Goal: Task Accomplishment & Management: Manage account settings

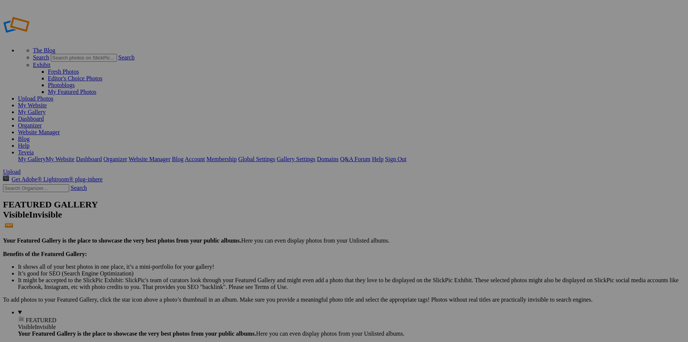
type input "Travel"
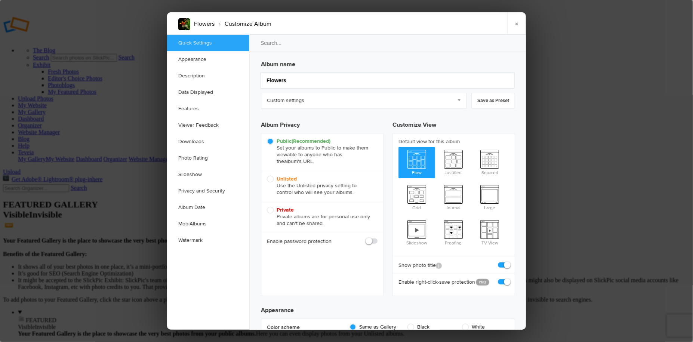
click at [137, 60] on div at bounding box center [346, 171] width 693 height 342
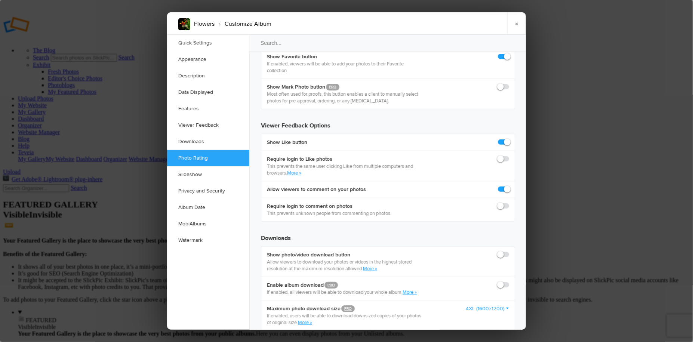
scroll to position [1394, 0]
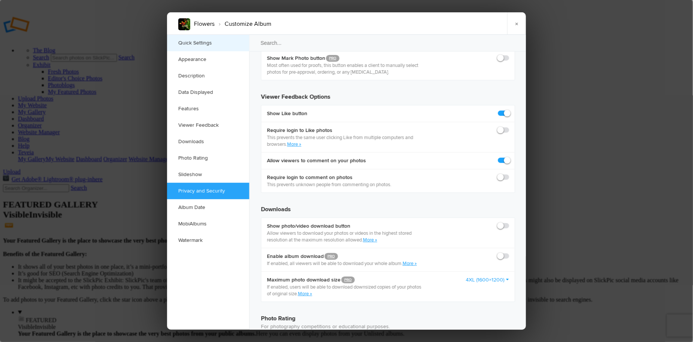
click at [194, 44] on link "Quick Settings" at bounding box center [208, 43] width 82 height 16
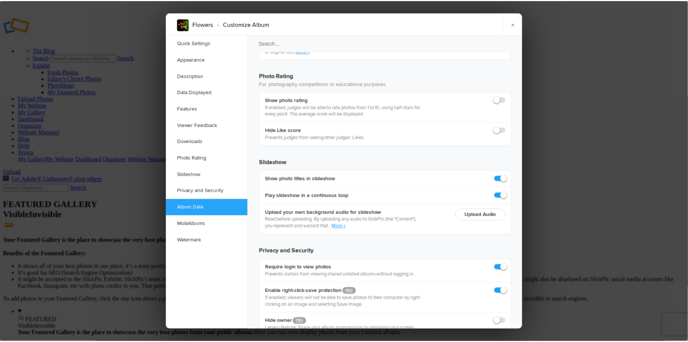
scroll to position [1641, 0]
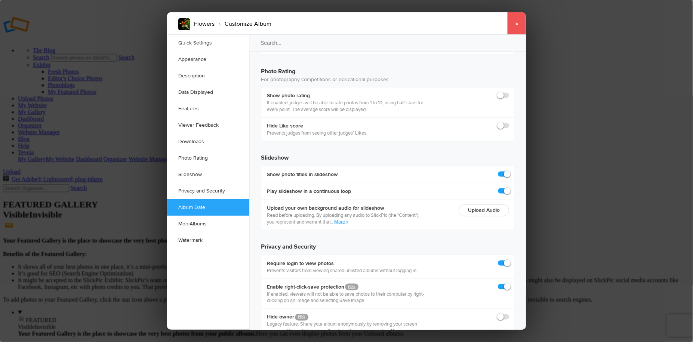
click at [517, 23] on link "×" at bounding box center [516, 23] width 19 height 22
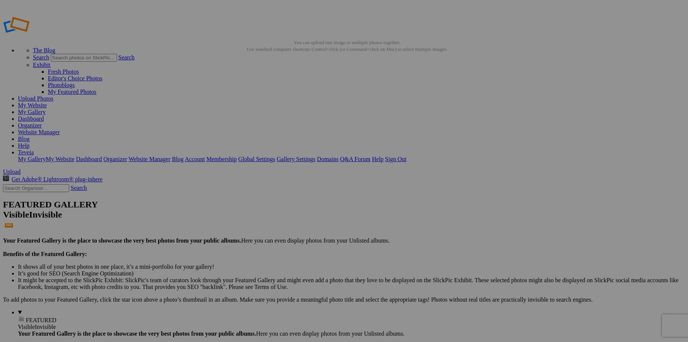
type input "Watermarked Flowers"
drag, startPoint x: 224, startPoint y: 119, endPoint x: 329, endPoint y: 101, distance: 106.6
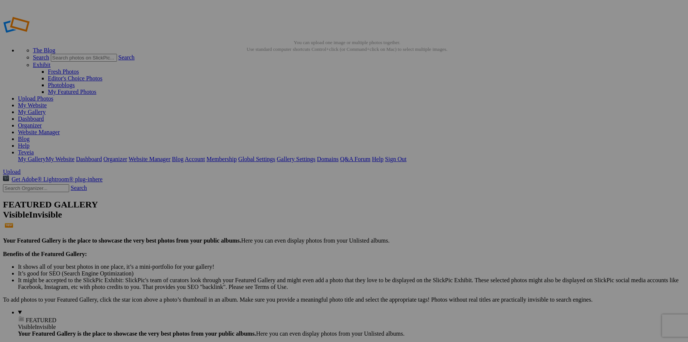
click at [47, 102] on link "My Website" at bounding box center [32, 105] width 29 height 6
drag, startPoint x: 216, startPoint y: 118, endPoint x: 151, endPoint y: 279, distance: 173.3
drag, startPoint x: 203, startPoint y: 212, endPoint x: 155, endPoint y: 291, distance: 92.2
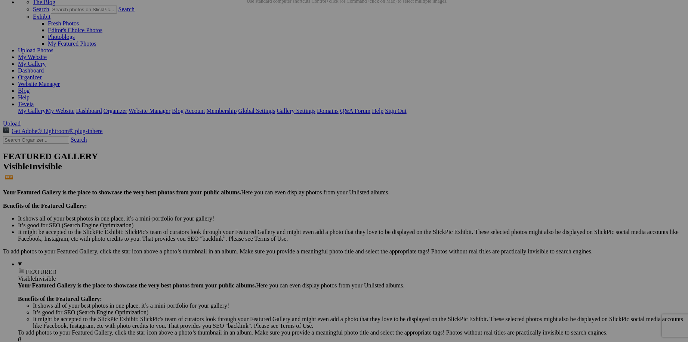
scroll to position [56, 0]
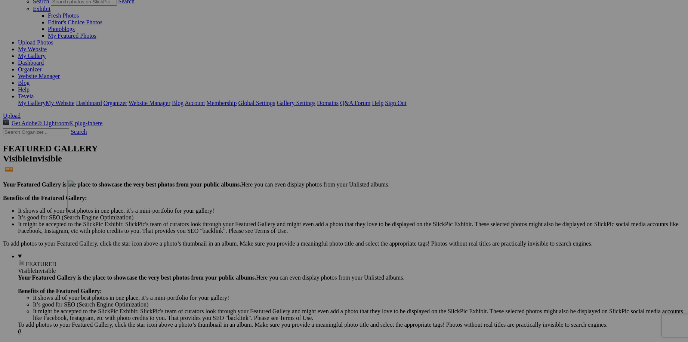
drag, startPoint x: 203, startPoint y: 171, endPoint x: 175, endPoint y: 245, distance: 79.0
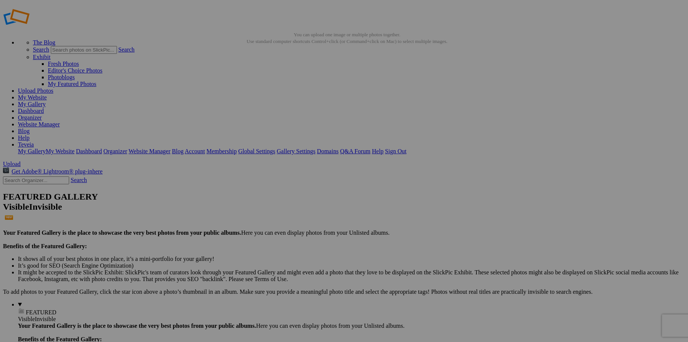
scroll to position [0, 0]
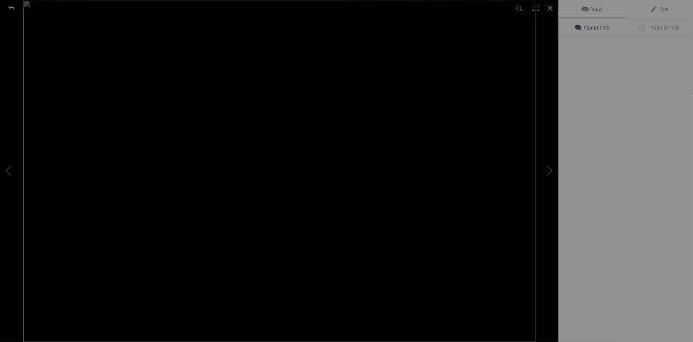
click at [332, 124] on img at bounding box center [279, 171] width 513 height 342
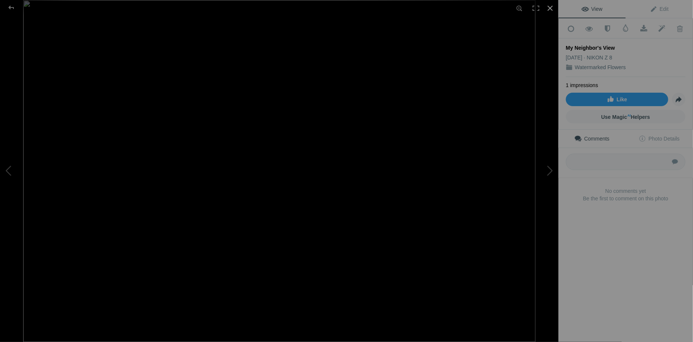
click at [550, 9] on div at bounding box center [550, 8] width 16 height 16
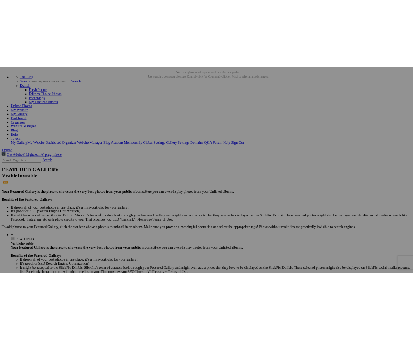
scroll to position [56, 0]
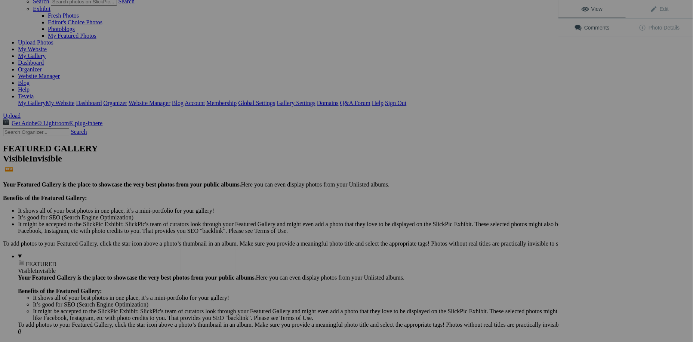
click at [225, 251] on img at bounding box center [208, 256] width 56 height 37
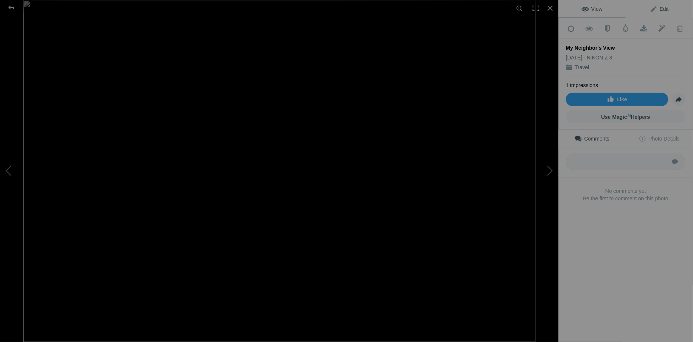
click at [662, 10] on span "Edit" at bounding box center [659, 9] width 19 height 6
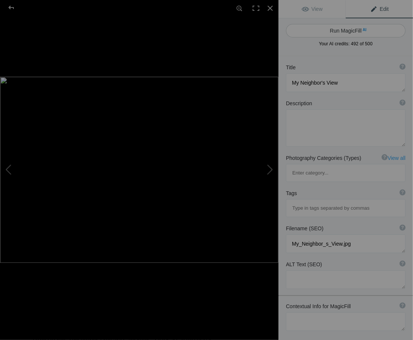
click at [350, 32] on button "Run MagicFill AI" at bounding box center [346, 30] width 120 height 13
type textarea "Stunning Night View of San Francisco from the Bay"
type textarea "This breathtaking photograph captures the enchanting night view of San Francisc…"
type textarea "stunning-night-view-san-francisco-bay.jpg"
type textarea "Night view of San Francisco skyline from the bay, featuring the Golden Gate Bri…"
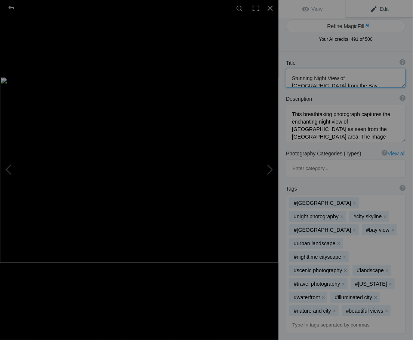
scroll to position [7, 0]
drag, startPoint x: 290, startPoint y: 77, endPoint x: 310, endPoint y: 84, distance: 21.8
click at [310, 84] on textarea at bounding box center [346, 78] width 120 height 19
click at [291, 77] on textarea at bounding box center [346, 78] width 120 height 19
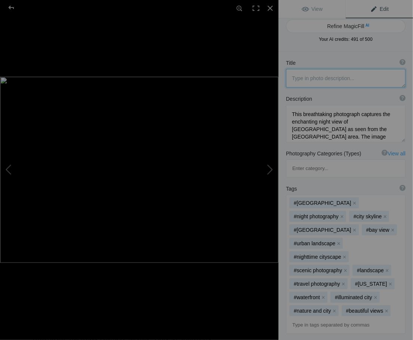
paste textarea "9. San Francisco Skyline at Dusk, Photographed from Marin County"
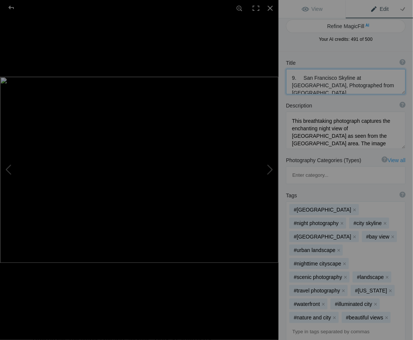
click at [300, 77] on textarea at bounding box center [346, 81] width 120 height 25
click at [359, 77] on textarea at bounding box center [346, 81] width 120 height 25
click at [367, 77] on textarea at bounding box center [346, 81] width 120 height 25
click at [328, 85] on textarea at bounding box center [346, 81] width 120 height 25
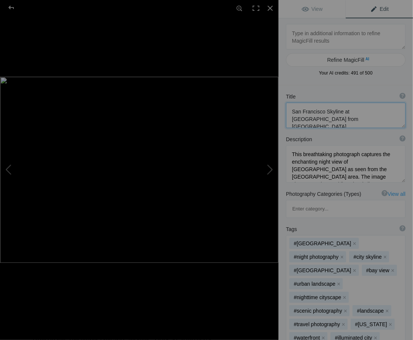
scroll to position [0, 0]
type textarea "San Francisco Skyline at [GEOGRAPHIC_DATA] from [GEOGRAPHIC_DATA]"
click at [295, 148] on textarea at bounding box center [346, 163] width 120 height 37
click at [291, 148] on textarea at bounding box center [346, 163] width 120 height 37
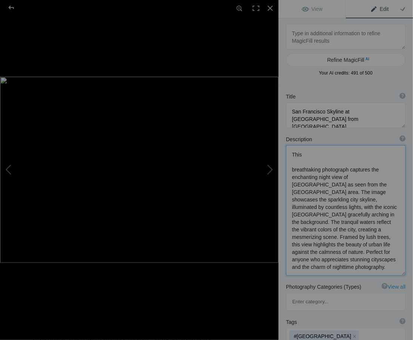
click at [305, 153] on textarea at bounding box center [346, 210] width 120 height 130
paste textarea "The city glimmers like a constellation risen from the sea, its bridge glowing, …"
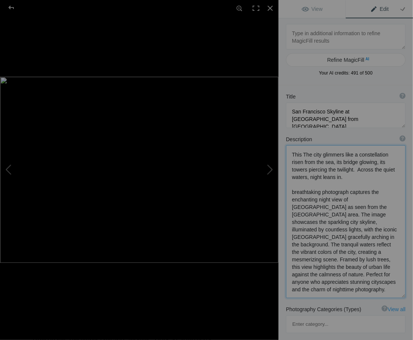
click at [302, 153] on textarea at bounding box center [346, 221] width 120 height 153
click at [296, 185] on textarea at bounding box center [346, 221] width 120 height 153
paste textarea "Photographed from Marin County, this image captures the San Francisco skyline a…"
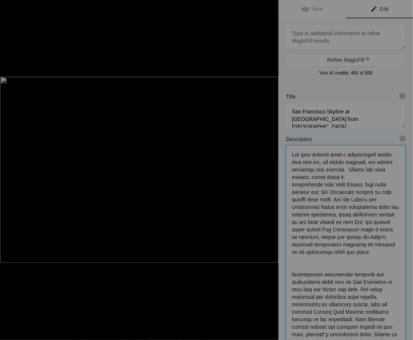
scroll to position [0, 0]
drag, startPoint x: 294, startPoint y: 268, endPoint x: 360, endPoint y: 294, distance: 71.0
click at [360, 294] on textarea at bounding box center [346, 266] width 120 height 242
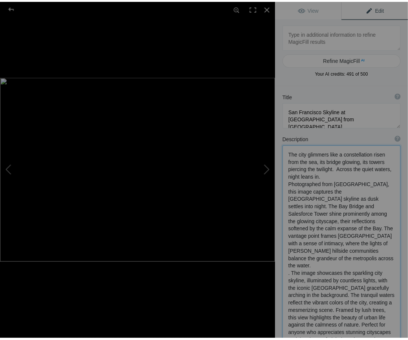
scroll to position [0, 0]
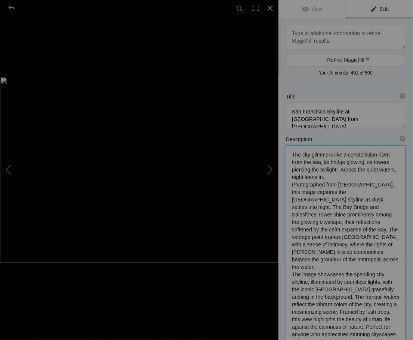
drag, startPoint x: 293, startPoint y: 259, endPoint x: 351, endPoint y: 282, distance: 62.6
click at [351, 282] on textarea at bounding box center [346, 265] width 120 height 241
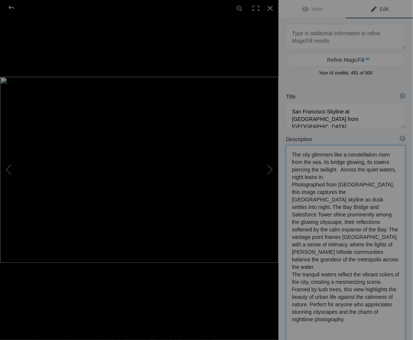
drag, startPoint x: 292, startPoint y: 260, endPoint x: 382, endPoint y: 266, distance: 90.7
click at [387, 266] on textarea at bounding box center [346, 265] width 120 height 240
click at [366, 249] on textarea at bounding box center [346, 265] width 120 height 240
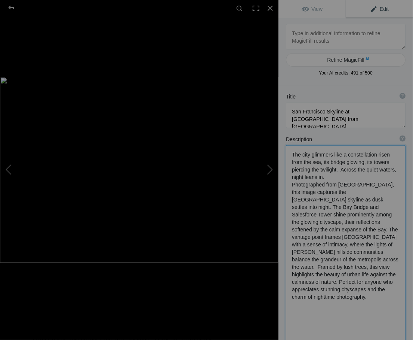
drag, startPoint x: 292, startPoint y: 274, endPoint x: 329, endPoint y: 290, distance: 40.4
click at [329, 290] on textarea at bounding box center [346, 264] width 120 height 239
drag, startPoint x: 365, startPoint y: 252, endPoint x: 389, endPoint y: 265, distance: 27.6
click at [389, 265] on textarea at bounding box center [346, 264] width 120 height 239
type textarea "The city glimmers like a constellation risen from the sea, its bridge glowing, …"
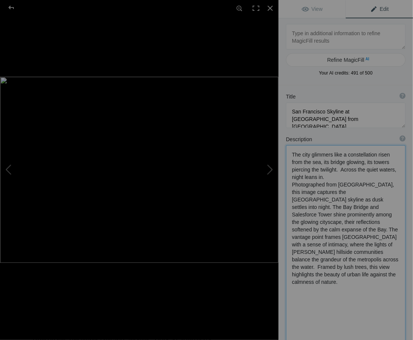
click at [297, 200] on textarea at bounding box center [346, 264] width 120 height 239
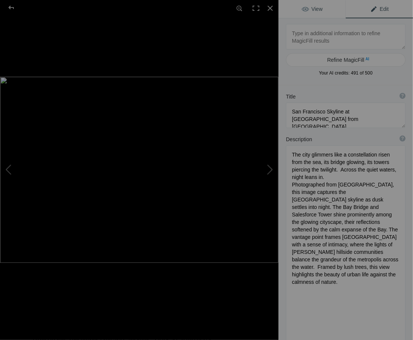
click at [314, 11] on span "View" at bounding box center [312, 9] width 21 height 6
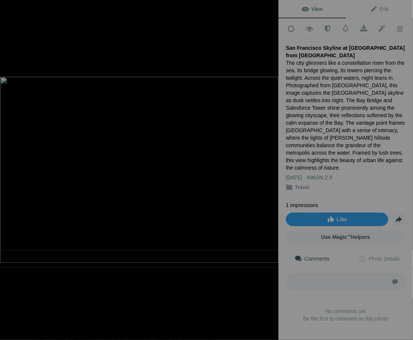
click at [270, 7] on div at bounding box center [270, 8] width 16 height 16
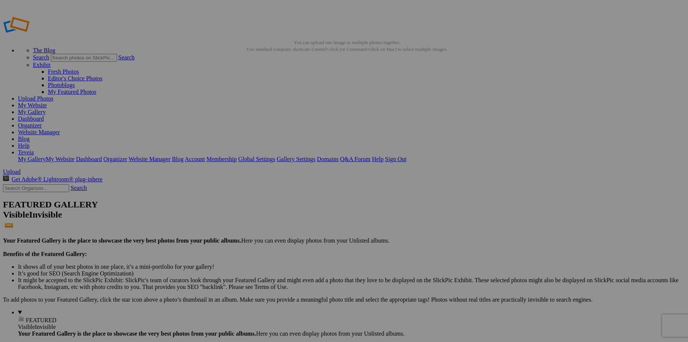
click at [47, 102] on link "My Website" at bounding box center [32, 105] width 29 height 6
click at [42, 122] on link "Organizer" at bounding box center [30, 125] width 24 height 6
click at [60, 129] on link "Website Manager" at bounding box center [39, 132] width 42 height 6
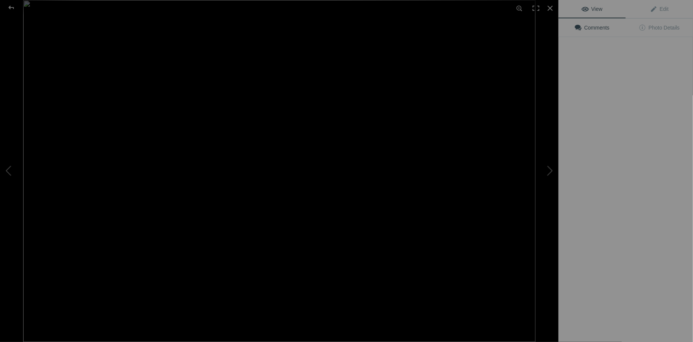
click at [339, 122] on img at bounding box center [279, 171] width 513 height 342
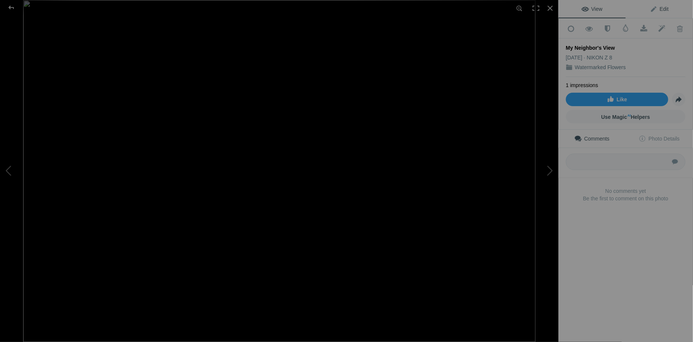
click at [658, 11] on span "Edit" at bounding box center [659, 9] width 19 height 6
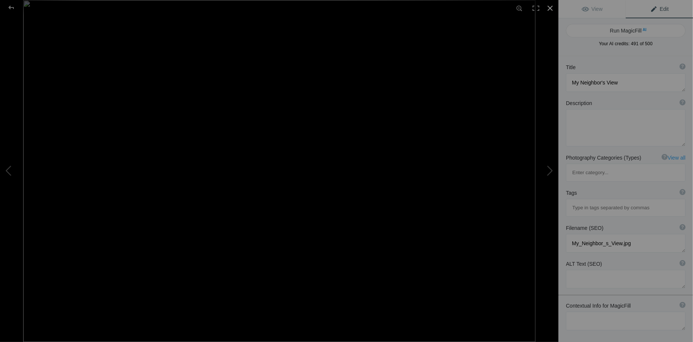
click at [551, 8] on div at bounding box center [550, 8] width 16 height 16
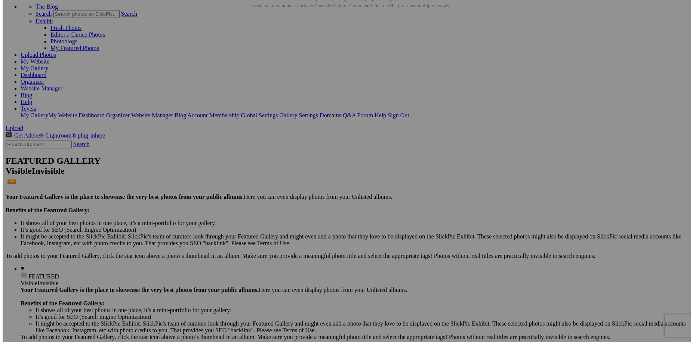
scroll to position [56, 0]
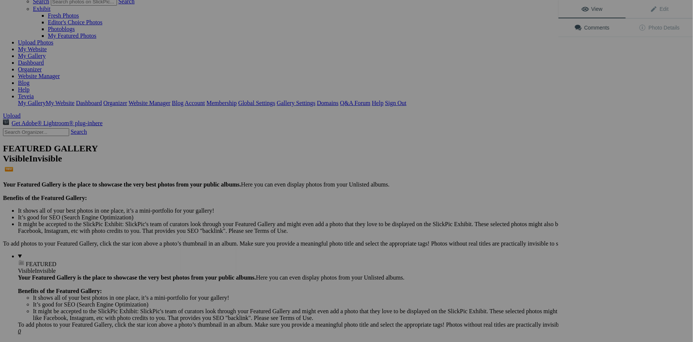
click at [219, 255] on img at bounding box center [208, 256] width 56 height 37
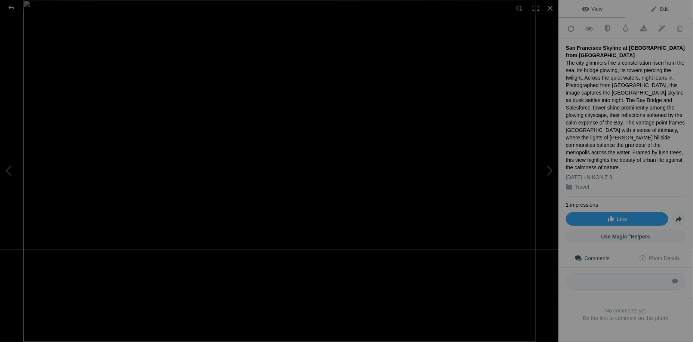
click at [662, 10] on span "Edit" at bounding box center [659, 9] width 19 height 6
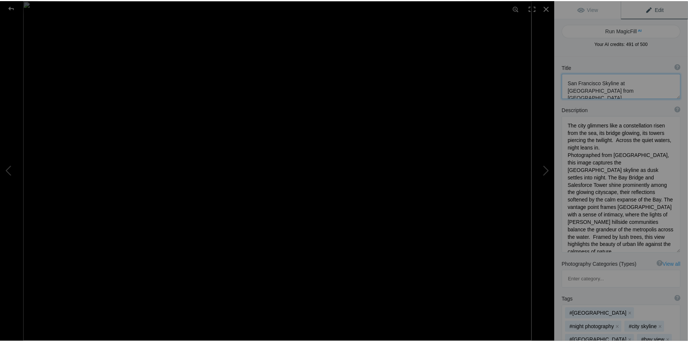
scroll to position [0, 0]
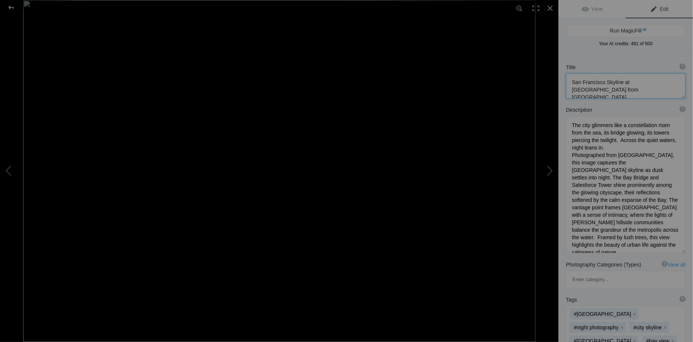
drag, startPoint x: 572, startPoint y: 81, endPoint x: 608, endPoint y: 154, distance: 81.6
click at [608, 154] on div "Title ? Photo title is one of the highest used Search Engine ranking criteria a…" at bounding box center [626, 346] width 135 height 580
click at [597, 132] on textarea at bounding box center [626, 185] width 120 height 138
drag, startPoint x: 572, startPoint y: 125, endPoint x: 647, endPoint y: 246, distance: 143.1
click at [647, 246] on textarea at bounding box center [626, 185] width 120 height 138
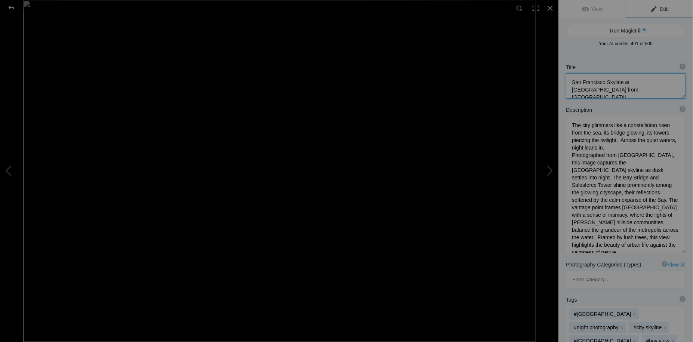
click at [651, 81] on textarea at bounding box center [626, 85] width 120 height 25
type textarea "San Francisco Skyline at Dusk Viewed from [GEOGRAPHIC_DATA]"
drag, startPoint x: 571, startPoint y: 126, endPoint x: 652, endPoint y: 246, distance: 144.5
click at [652, 246] on textarea at bounding box center [626, 185] width 120 height 138
click at [551, 8] on div at bounding box center [550, 8] width 16 height 16
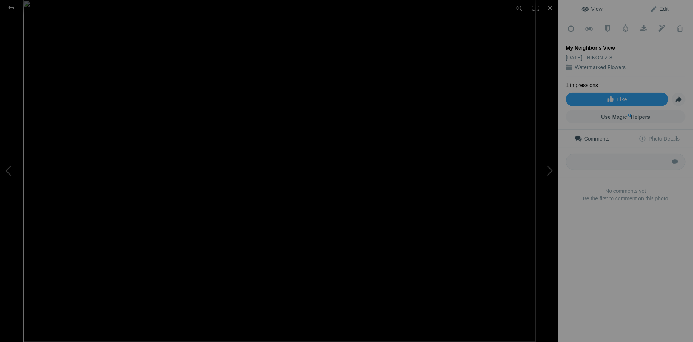
click at [662, 10] on span "Edit" at bounding box center [659, 9] width 19 height 6
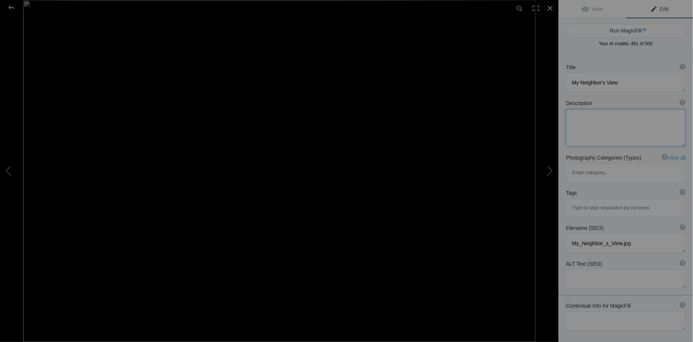
click at [581, 117] on textarea at bounding box center [626, 127] width 120 height 37
paste textarea "The city glimmers like a constellation risen from the sea, its bridge glowing, …"
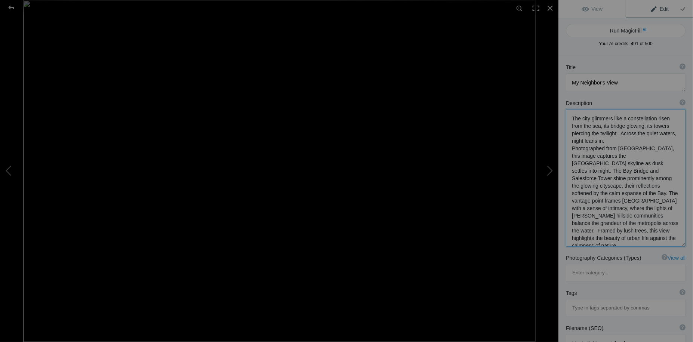
type textarea "The city glimmers like a constellation risen from the sea, its bridge glowing, …"
drag, startPoint x: 571, startPoint y: 80, endPoint x: 624, endPoint y: 82, distance: 53.1
click at [624, 82] on textarea at bounding box center [626, 82] width 120 height 19
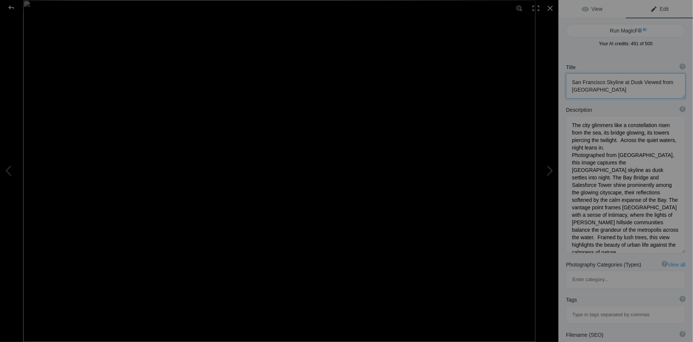
type textarea "San Francisco Skyline at Dusk Viewed from Marin"
click at [593, 7] on span "View" at bounding box center [592, 9] width 21 height 6
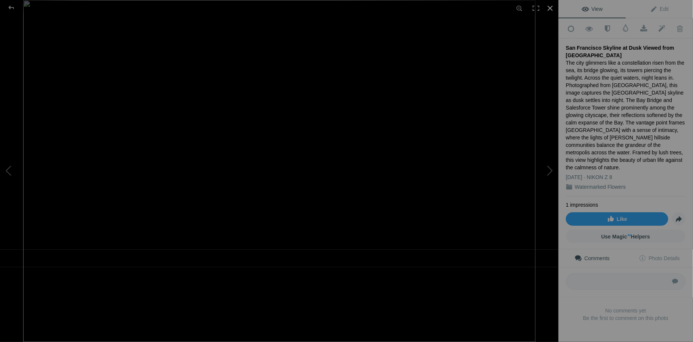
click at [549, 8] on div at bounding box center [550, 8] width 16 height 16
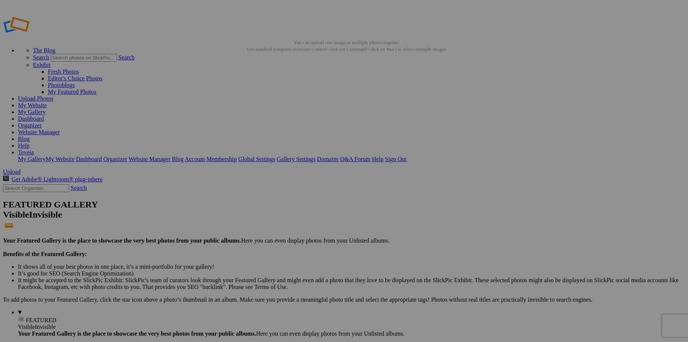
click at [47, 102] on link "My Website" at bounding box center [32, 105] width 29 height 6
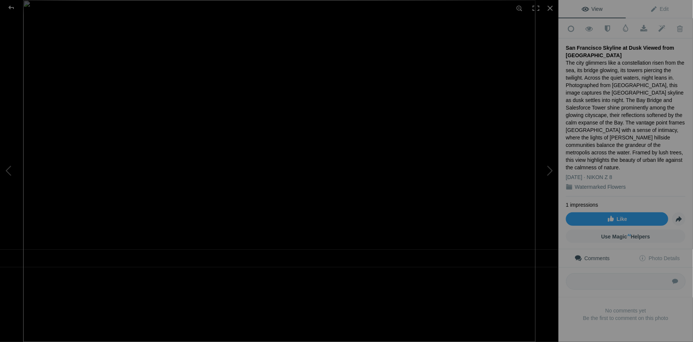
click at [586, 11] on span "View" at bounding box center [592, 9] width 21 height 6
click at [550, 10] on div at bounding box center [550, 8] width 16 height 16
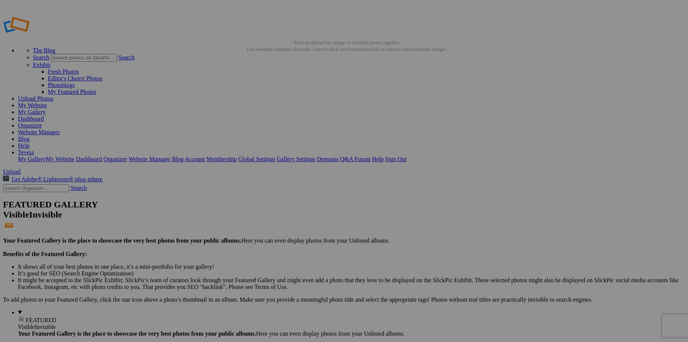
click at [47, 102] on link "My Website" at bounding box center [32, 105] width 29 height 6
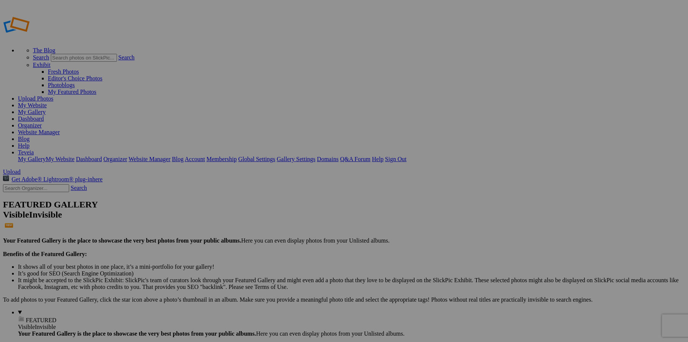
click at [47, 102] on link "My Website" at bounding box center [32, 105] width 29 height 6
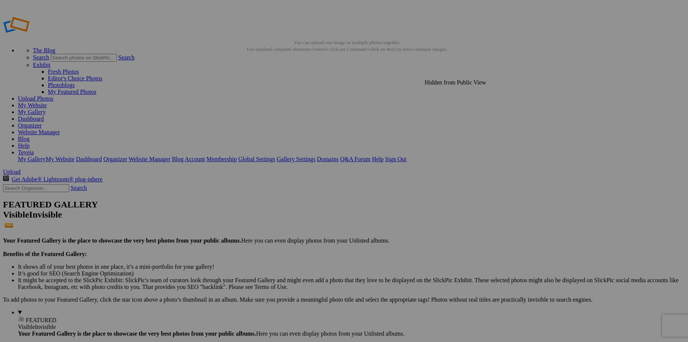
click at [47, 102] on link "My Website" at bounding box center [32, 105] width 29 height 6
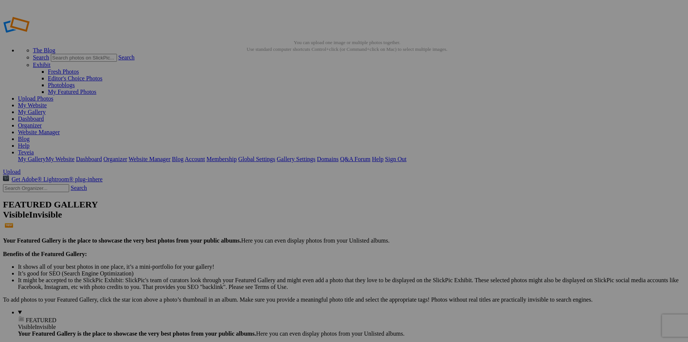
click at [47, 102] on link "My Website" at bounding box center [32, 105] width 29 height 6
